Goal: Communication & Community: Answer question/provide support

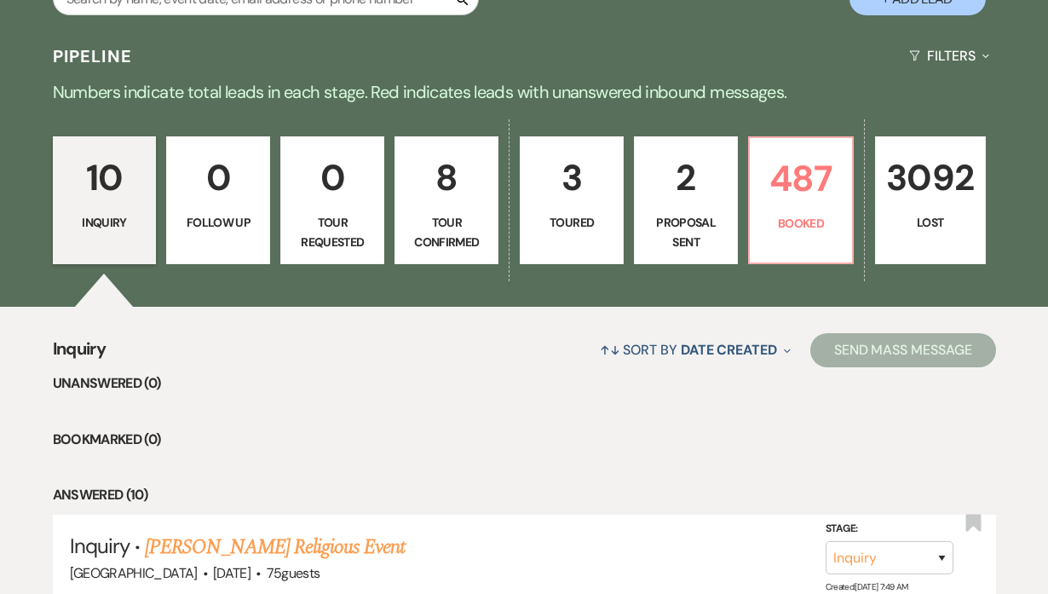
scroll to position [384, 0]
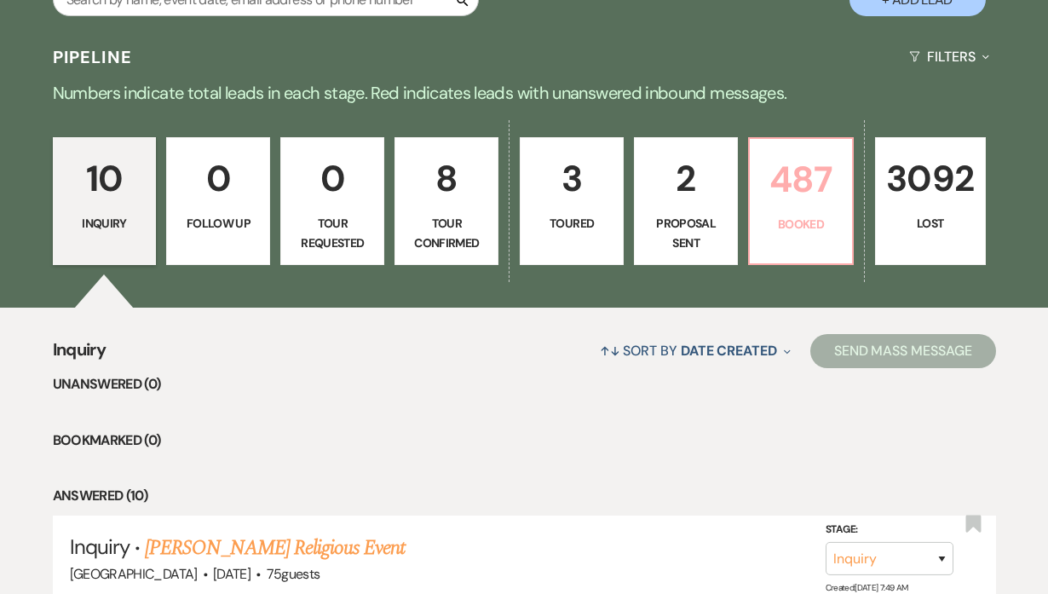
click at [796, 179] on p "487" at bounding box center [801, 179] width 82 height 57
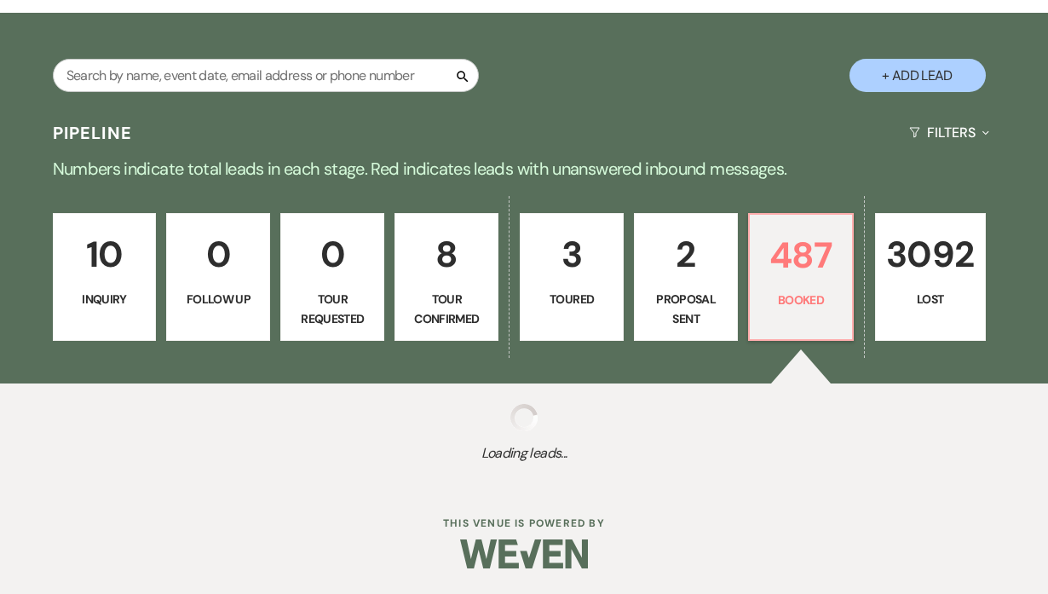
scroll to position [309, 0]
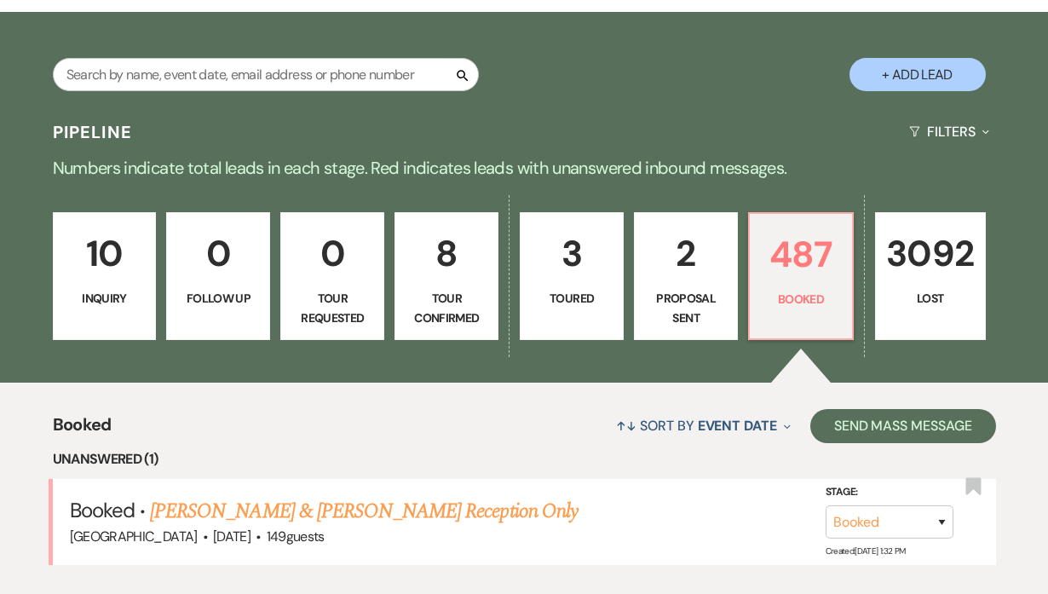
click at [346, 496] on link "[PERSON_NAME] & [PERSON_NAME] Reception Only" at bounding box center [364, 511] width 428 height 31
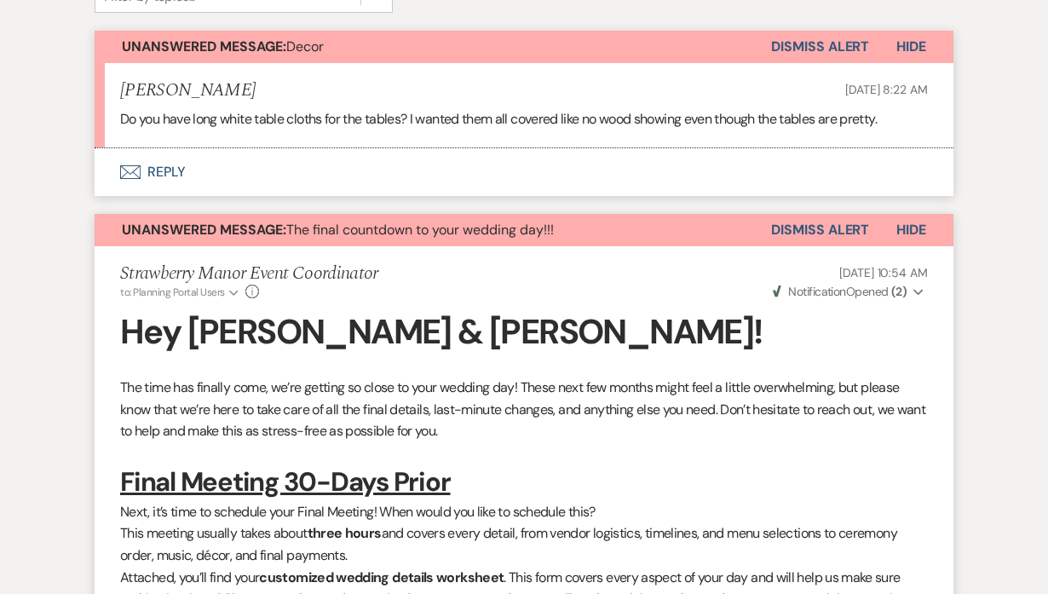
scroll to position [545, 0]
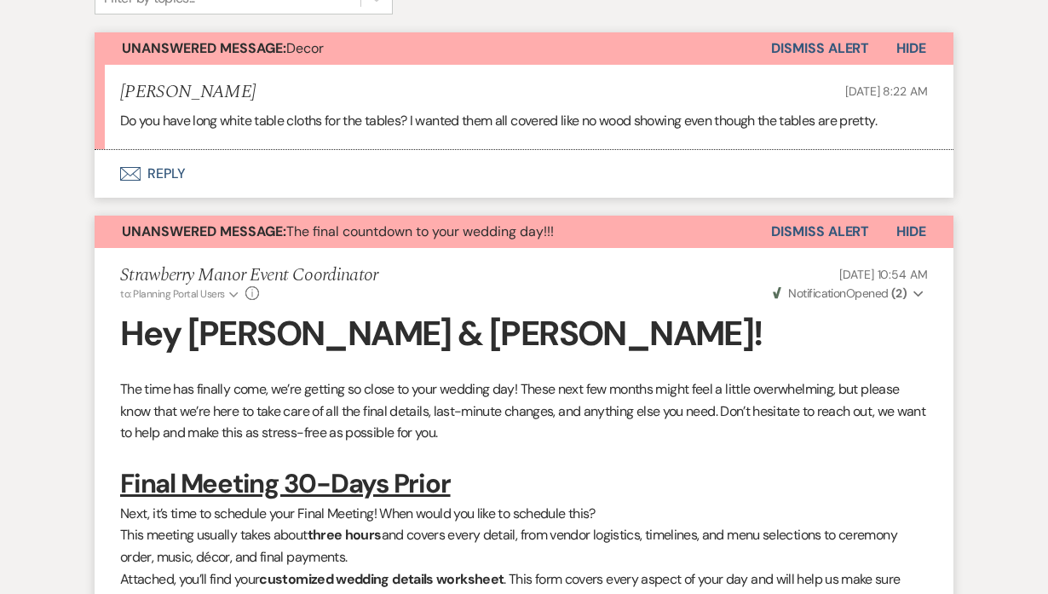
click at [849, 225] on button "Dismiss Alert" at bounding box center [820, 232] width 98 height 32
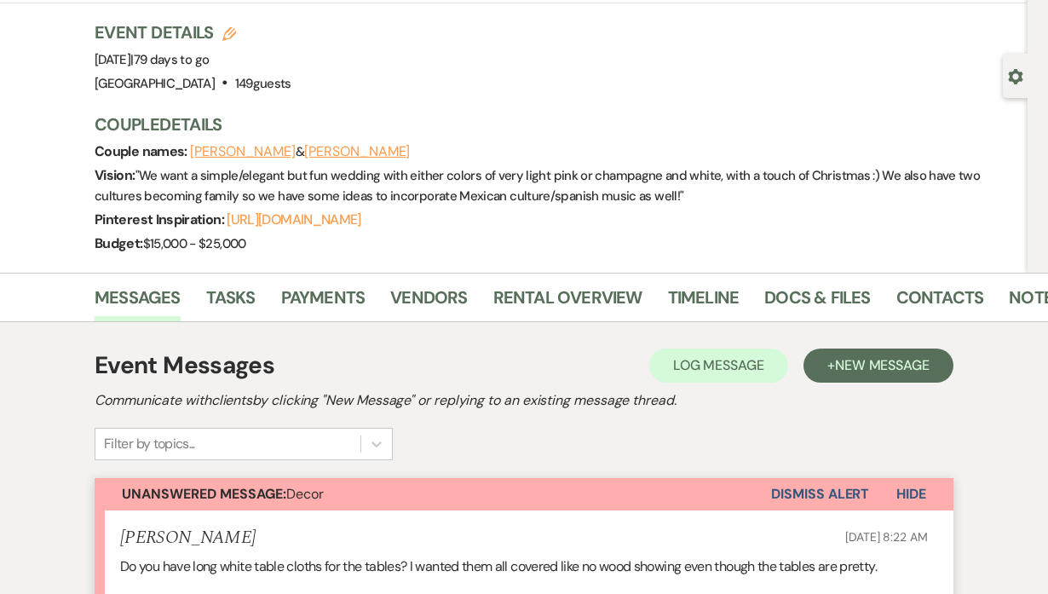
scroll to position [0, 0]
